Goal: Task Accomplishment & Management: Manage account settings

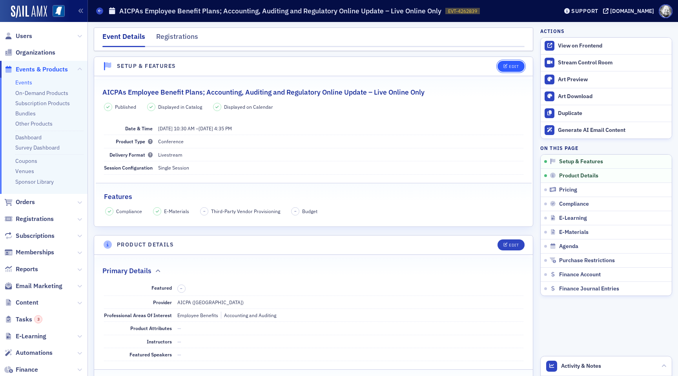
click at [510, 68] on div "Edit" at bounding box center [514, 66] width 10 height 4
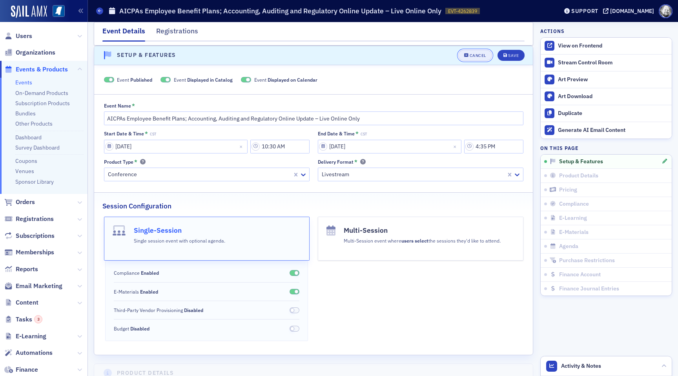
click at [478, 57] on div "Cancel" at bounding box center [477, 55] width 16 height 4
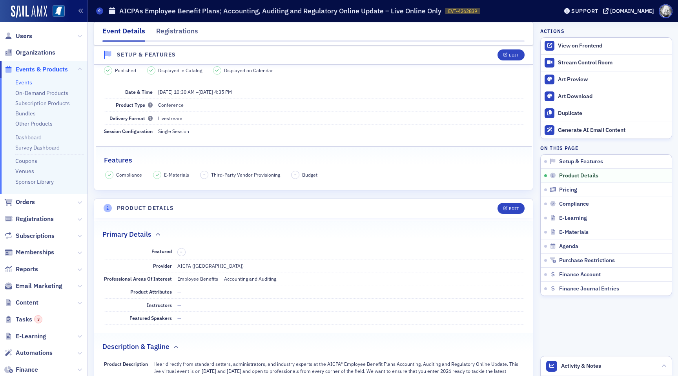
scroll to position [0, 0]
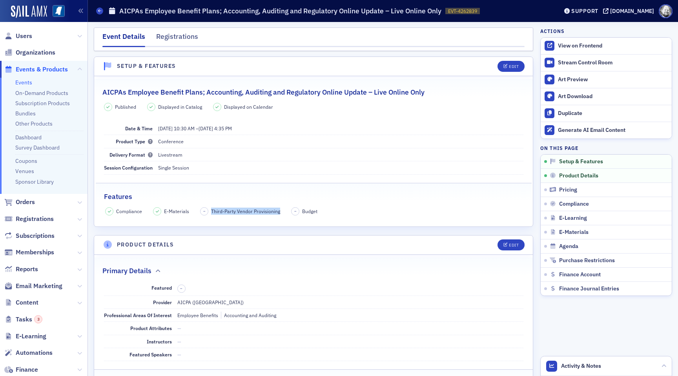
drag, startPoint x: 211, startPoint y: 211, endPoint x: 279, endPoint y: 211, distance: 67.4
click at [279, 211] on div "Compliance E-Materials – Third-Party Vendor Provisioning – Budget" at bounding box center [313, 211] width 416 height 8
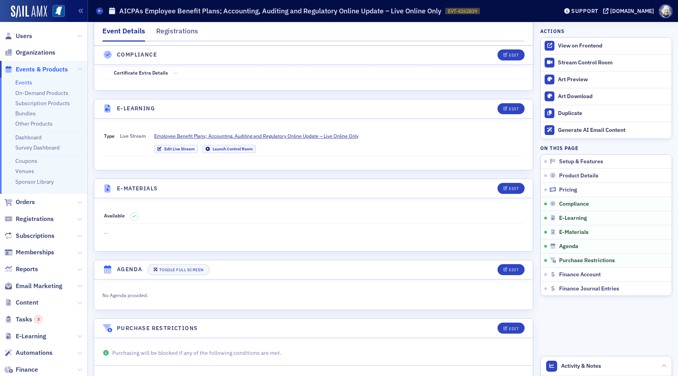
scroll to position [989, 0]
click at [296, 135] on span "Employee Benefit Plans; Accounting, Auditing and Regulatory Online Update – Liv…" at bounding box center [256, 135] width 204 height 7
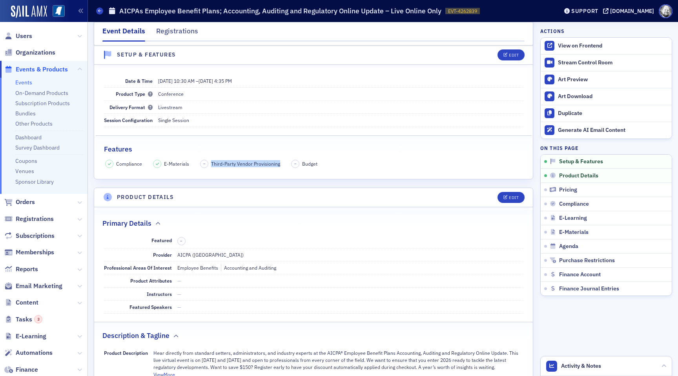
scroll to position [0, 0]
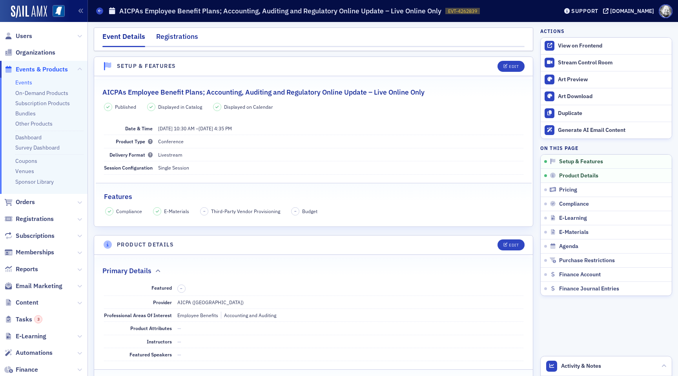
click at [180, 35] on div "Registrations" at bounding box center [177, 38] width 42 height 15
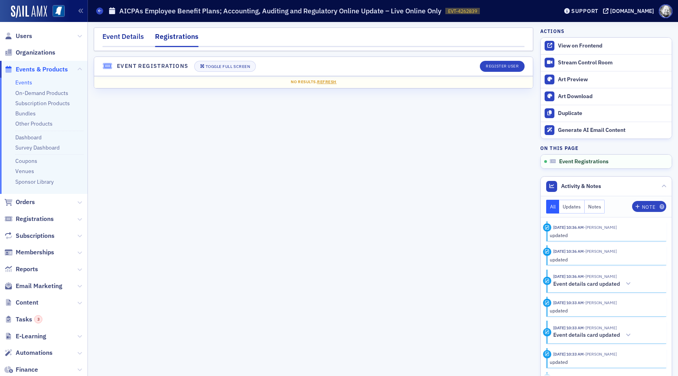
click at [120, 35] on div "Event Details" at bounding box center [123, 38] width 42 height 15
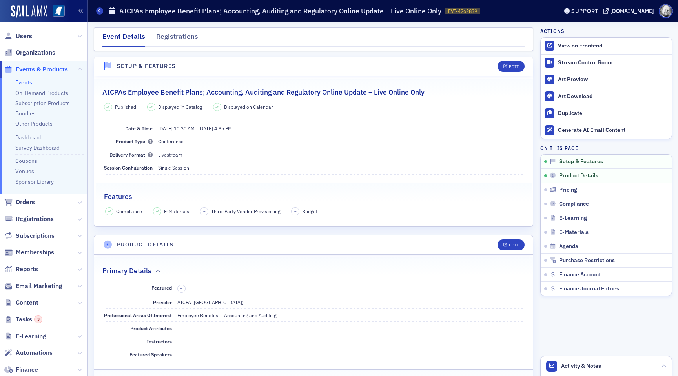
click at [233, 208] on span "Third-Party Vendor Provisioning" at bounding box center [245, 210] width 69 height 7
drag, startPoint x: 210, startPoint y: 210, endPoint x: 283, endPoint y: 210, distance: 72.5
click at [283, 210] on div "Compliance E-Materials – Third-Party Vendor Provisioning – Budget" at bounding box center [313, 211] width 416 height 8
copy span "Third-Party Vendor Provisioning"
